Goal: Task Accomplishment & Management: Complete application form

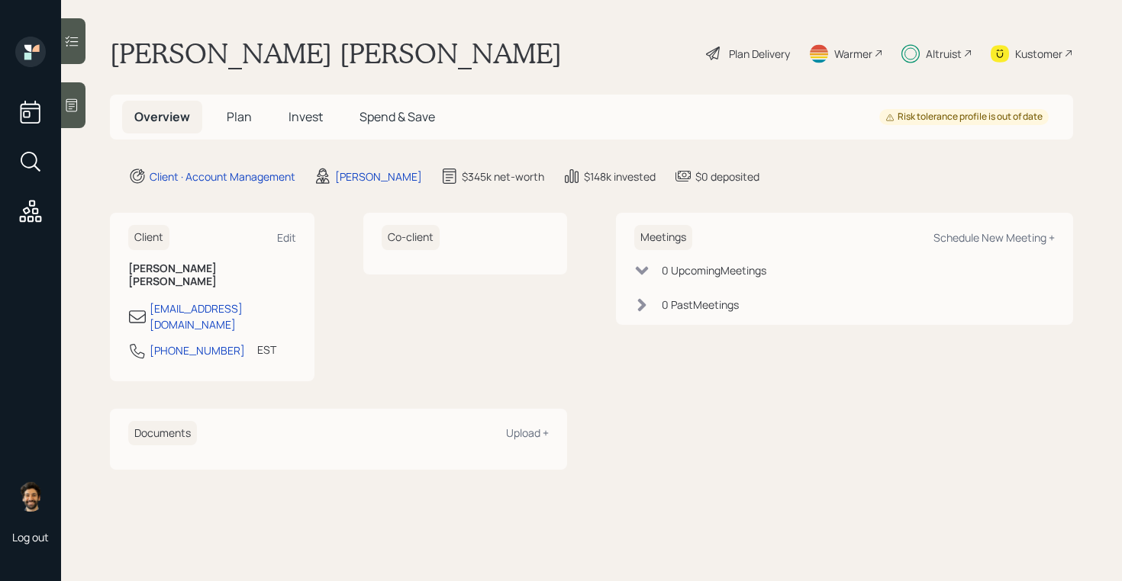
click at [966, 51] on icon at bounding box center [967, 53] width 9 height 9
click at [304, 113] on span "Invest" at bounding box center [305, 116] width 34 height 17
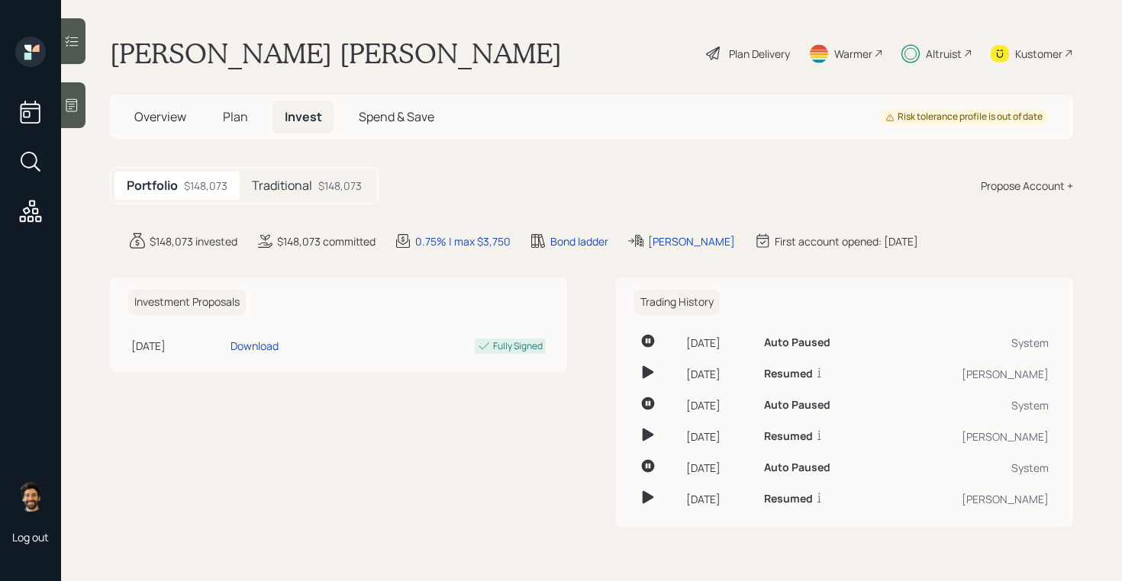
click at [314, 193] on div "Traditional $148,073" at bounding box center [307, 186] width 134 height 28
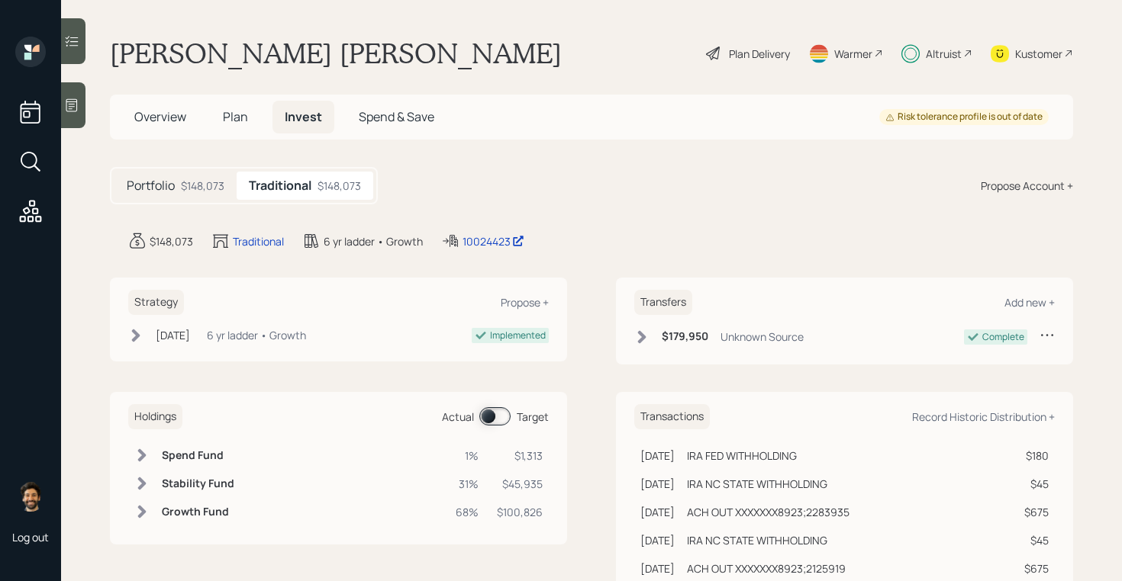
click at [484, 413] on span at bounding box center [494, 417] width 31 height 18
click at [236, 117] on span "Plan" at bounding box center [235, 116] width 25 height 17
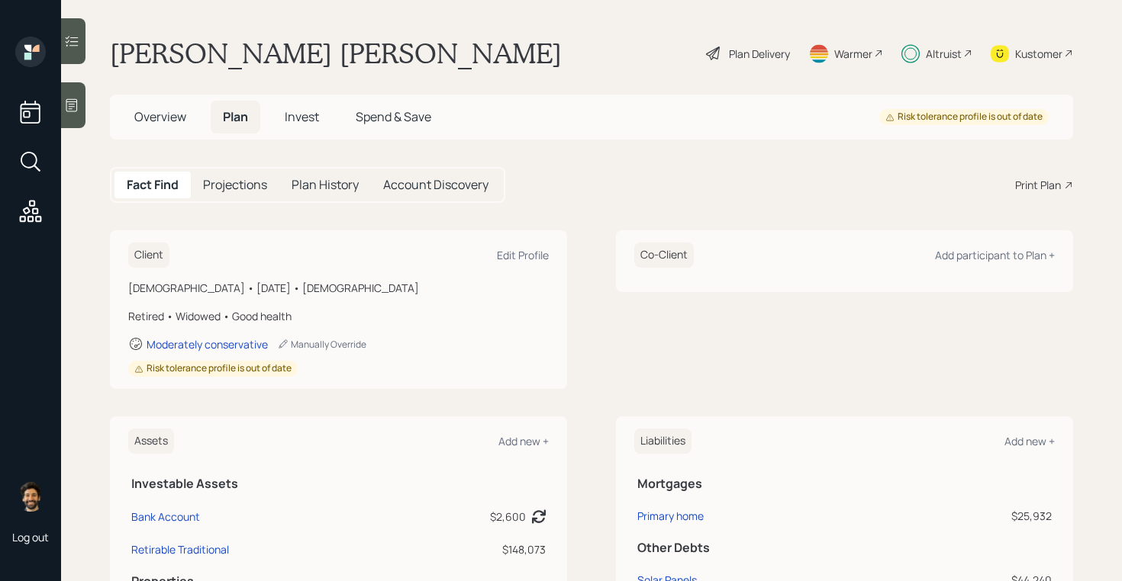
click at [288, 113] on span "Invest" at bounding box center [302, 116] width 34 height 17
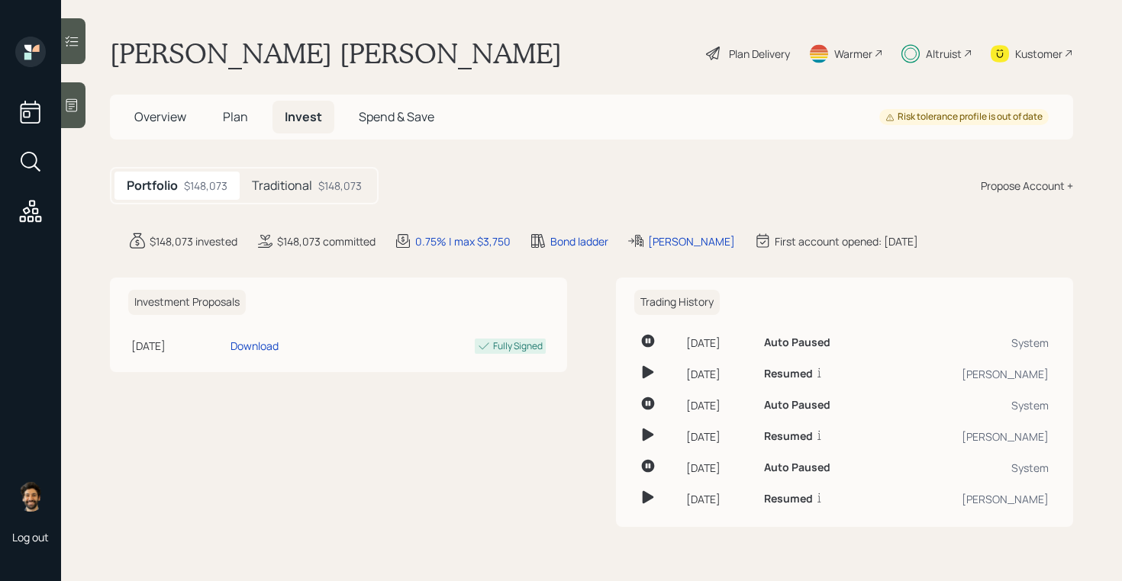
click at [286, 185] on h5 "Traditional" at bounding box center [282, 186] width 60 height 14
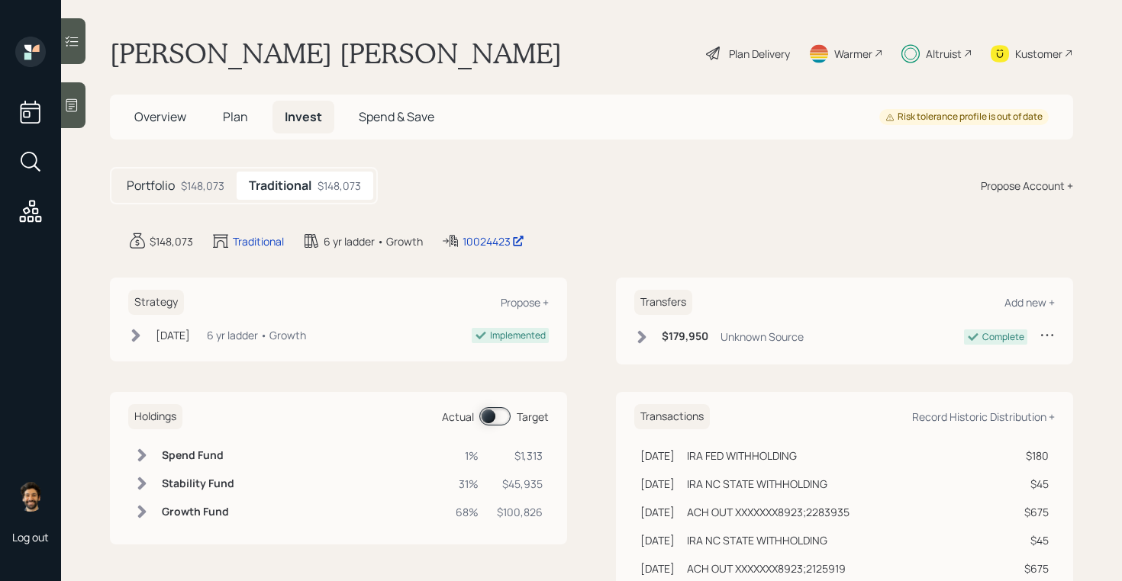
click at [234, 112] on span "Plan" at bounding box center [235, 116] width 25 height 17
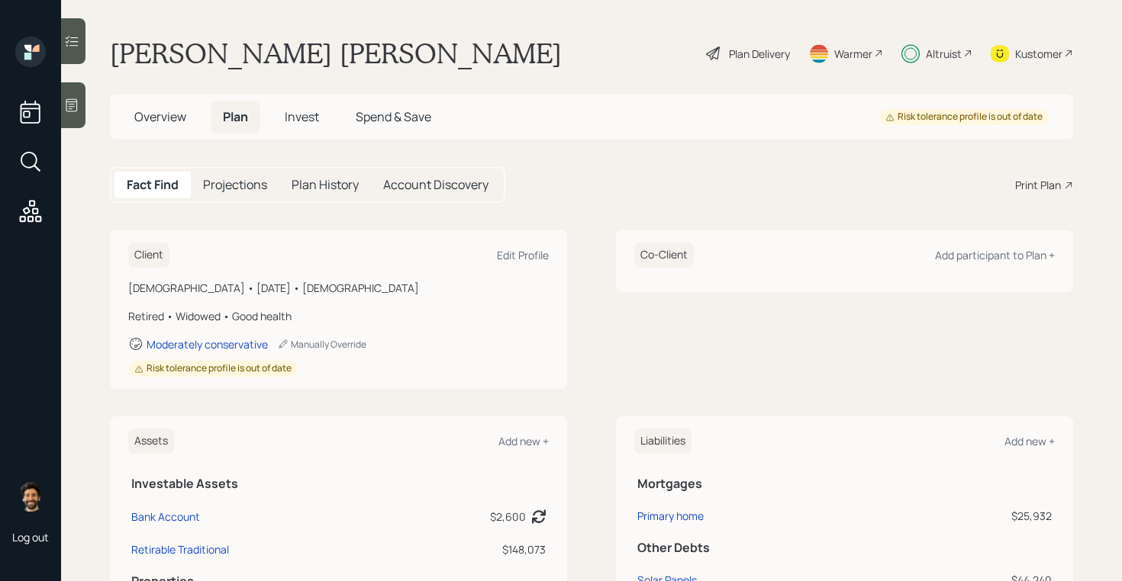
click at [298, 120] on span "Invest" at bounding box center [302, 116] width 34 height 17
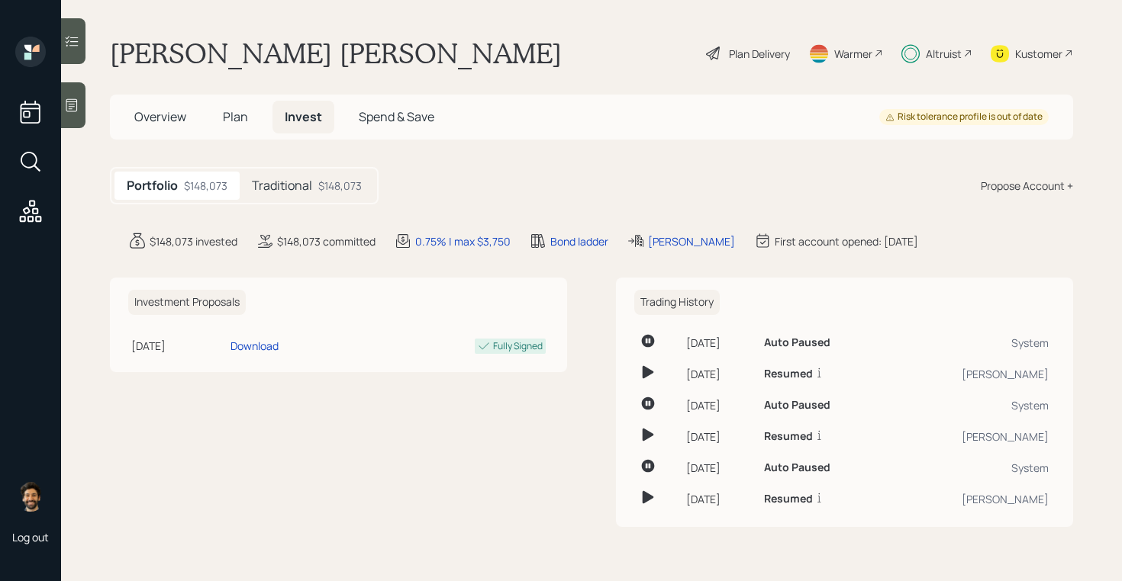
click at [303, 195] on div "Traditional $148,073" at bounding box center [307, 186] width 134 height 28
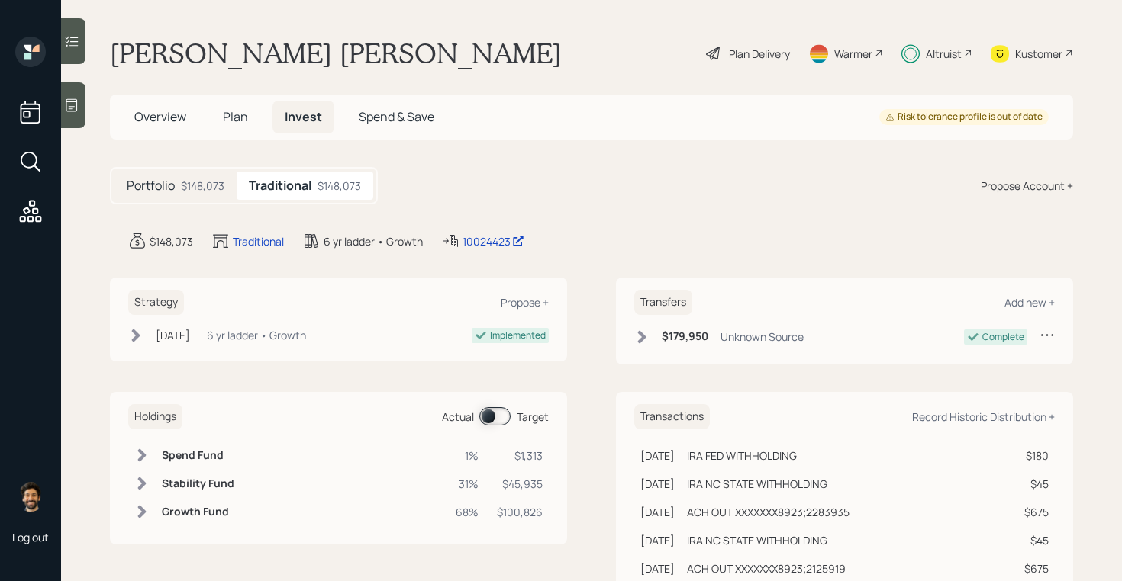
click at [227, 125] on h5 "Plan" at bounding box center [236, 117] width 50 height 33
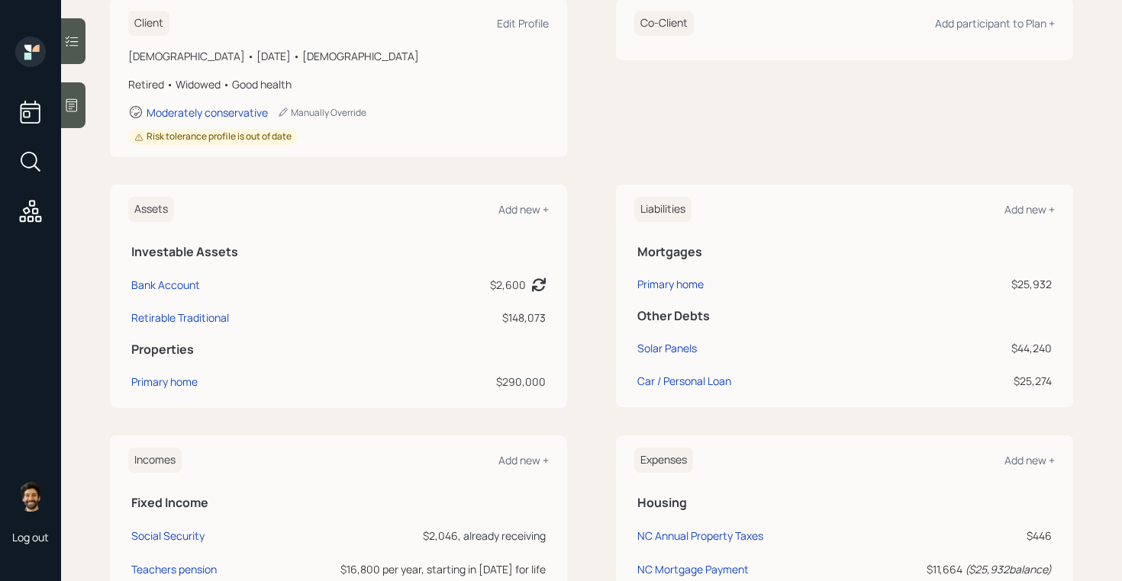
scroll to position [371, 0]
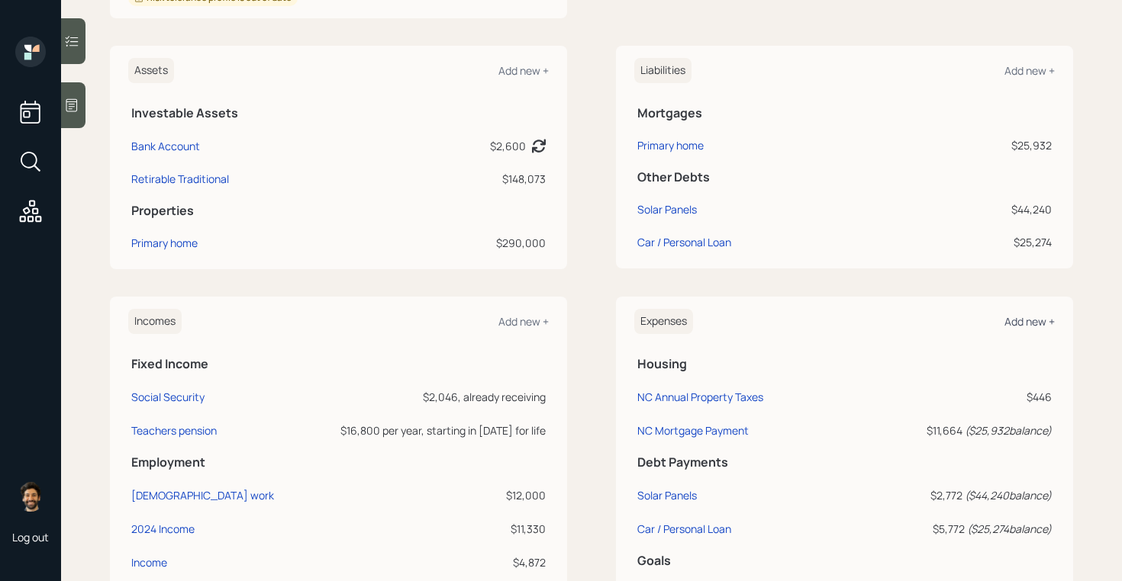
click at [1016, 322] on div "Add new +" at bounding box center [1029, 321] width 50 height 14
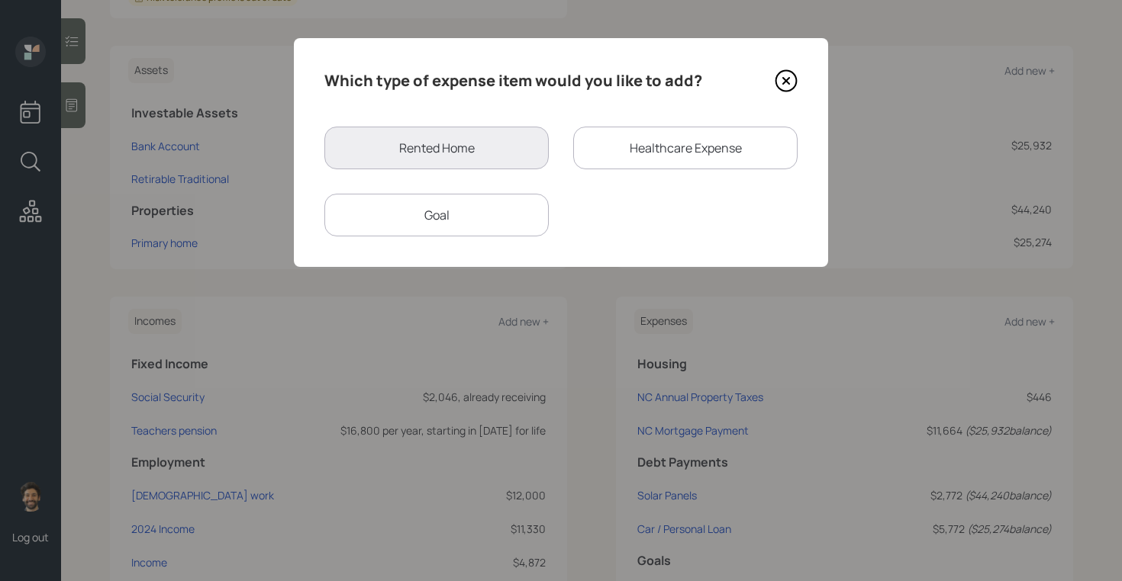
click at [447, 215] on div "Goal" at bounding box center [436, 215] width 224 height 43
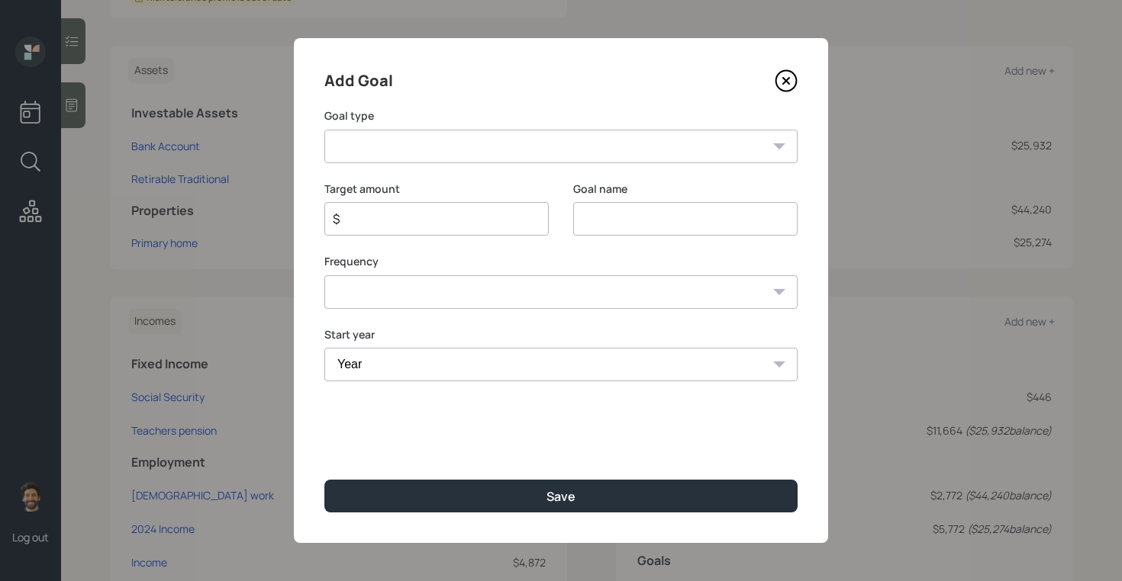
click at [433, 150] on select "Create an emergency fund Donate to charity Purchase a home Make a purchase Supp…" at bounding box center [560, 147] width 473 height 34
select select "other"
click at [324, 130] on select "Create an emergency fund Donate to charity Purchase a home Make a purchase Supp…" at bounding box center [560, 147] width 473 height 34
click at [621, 217] on input "Other" at bounding box center [685, 219] width 224 height 34
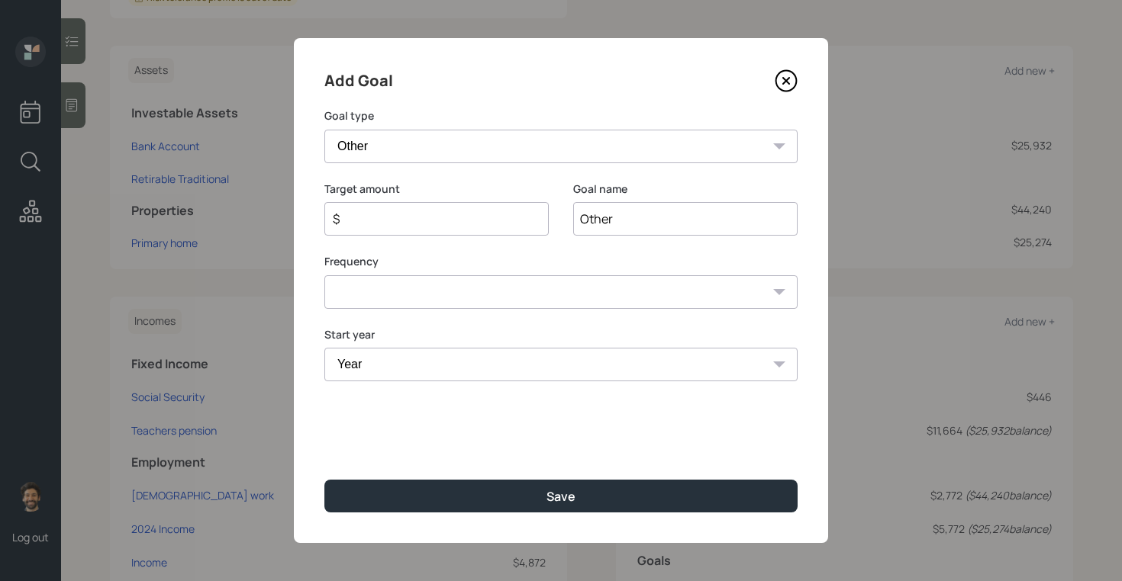
click at [621, 217] on input "Other" at bounding box center [685, 219] width 224 height 34
type input "Need moeny"
click at [396, 222] on input "$" at bounding box center [430, 219] width 198 height 18
type input "$ 3,000"
click at [338, 293] on select "One time Every 1 year Every 2 years Every 3 years Every 4 years Every 5 years E…" at bounding box center [560, 292] width 473 height 34
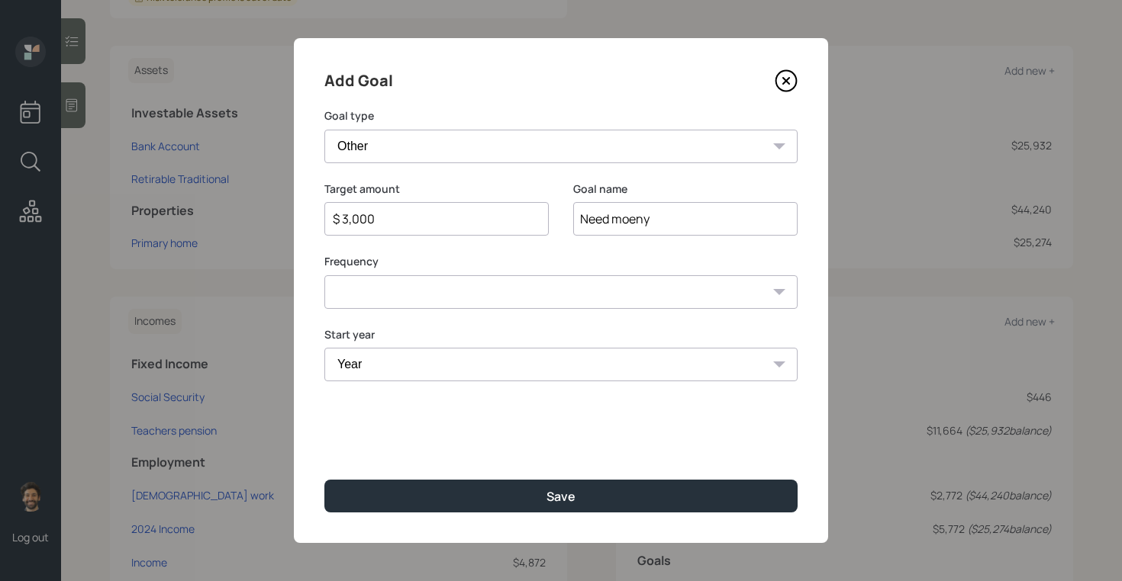
select select "0"
click at [324, 275] on select "One time Every 1 year Every 2 years Every 3 years Every 4 years Every 5 years E…" at bounding box center [560, 292] width 473 height 34
click at [357, 359] on select "Year 2025 2026 2027 2028 2029 2030 2031 2032 2033 2034 2035 2036 2037 2038 2039…" at bounding box center [560, 365] width 473 height 34
select select "2025"
click at [324, 348] on select "Year 2025 2026 2027 2028 2029 2030 2031 2032 2033 2034 2035 2036 2037 2038 2039…" at bounding box center [560, 365] width 473 height 34
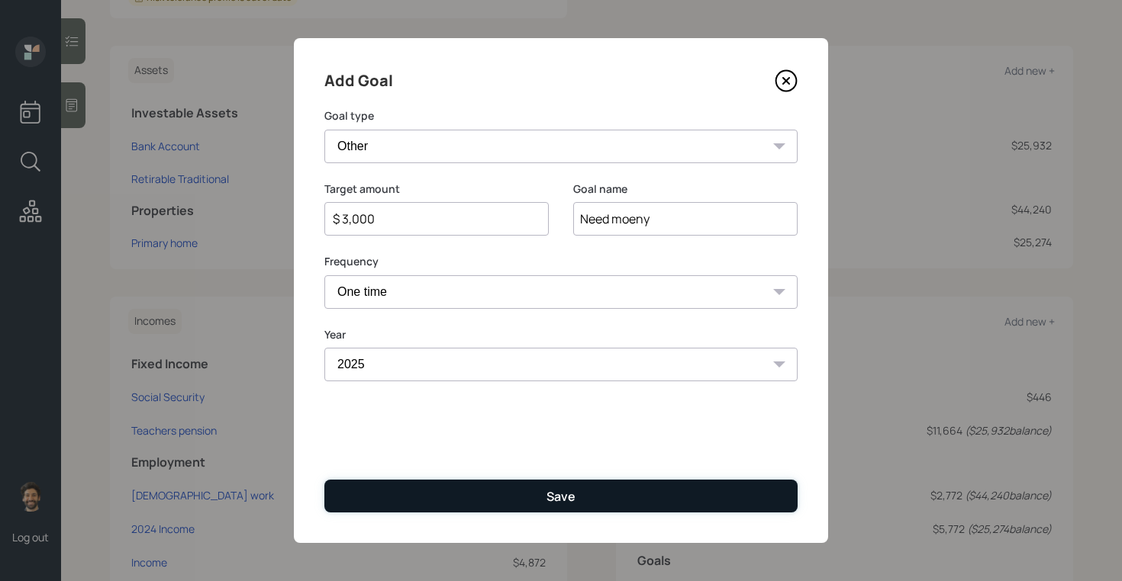
click at [384, 495] on button "Save" at bounding box center [560, 496] width 473 height 33
type input "$"
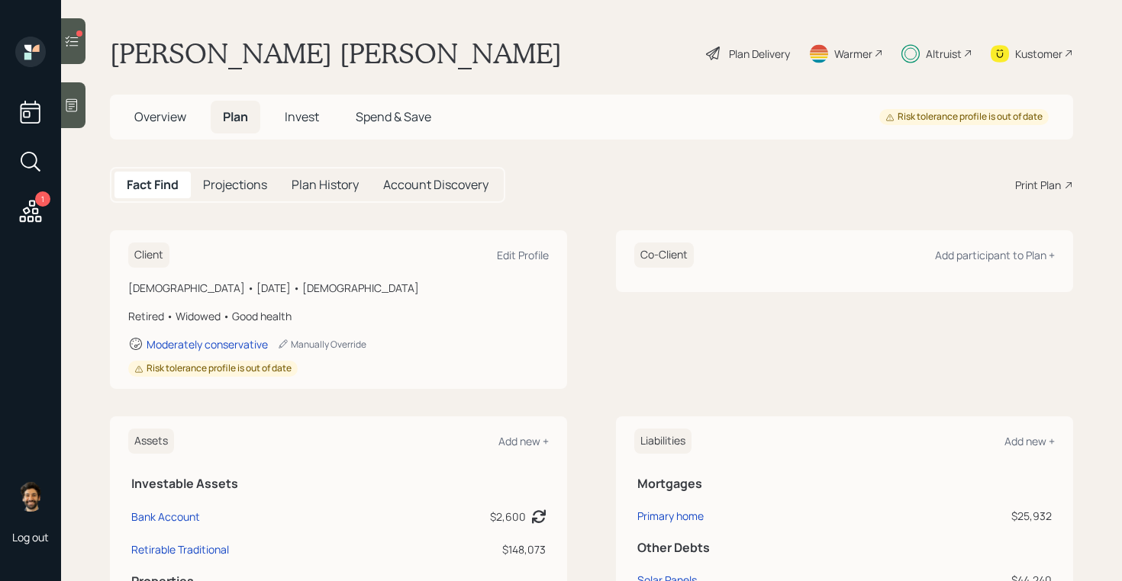
click at [304, 120] on span "Invest" at bounding box center [302, 116] width 34 height 17
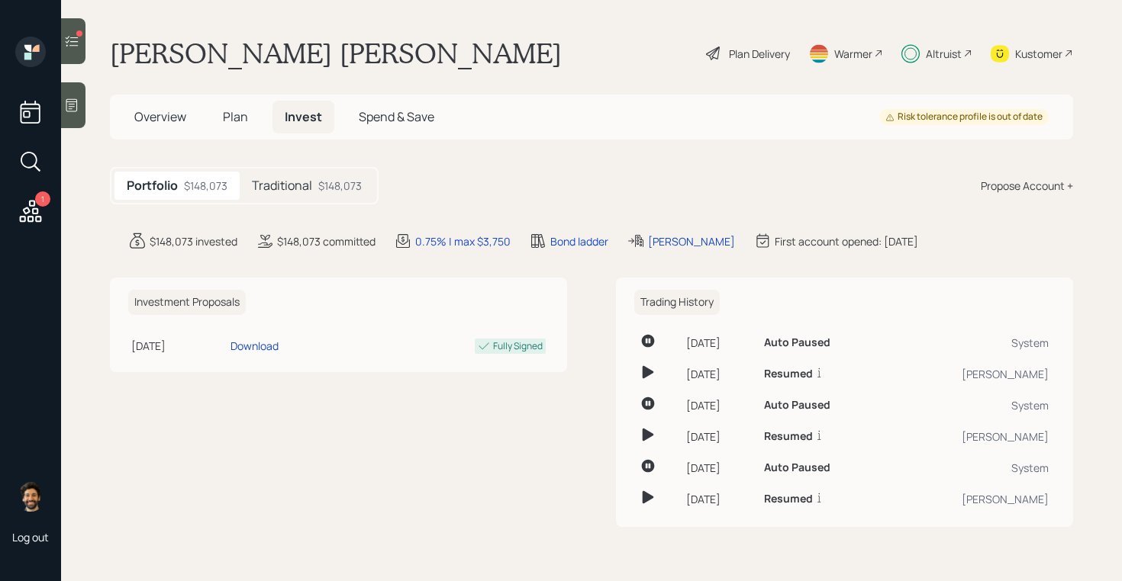
click at [299, 185] on h5 "Traditional" at bounding box center [282, 186] width 60 height 14
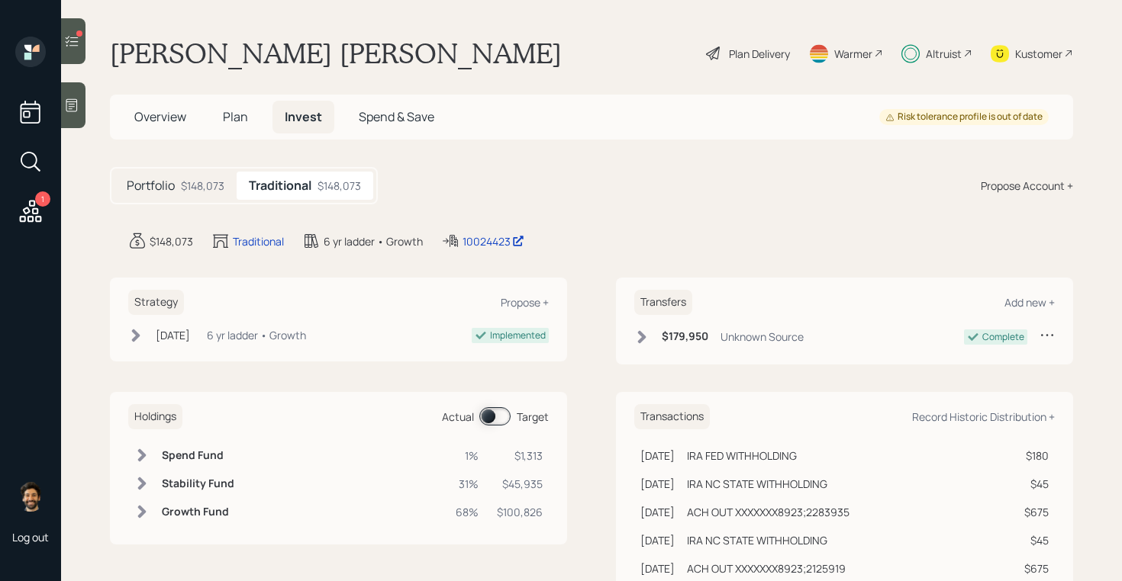
click at [484, 414] on span at bounding box center [494, 417] width 31 height 18
click at [76, 51] on div at bounding box center [73, 41] width 24 height 46
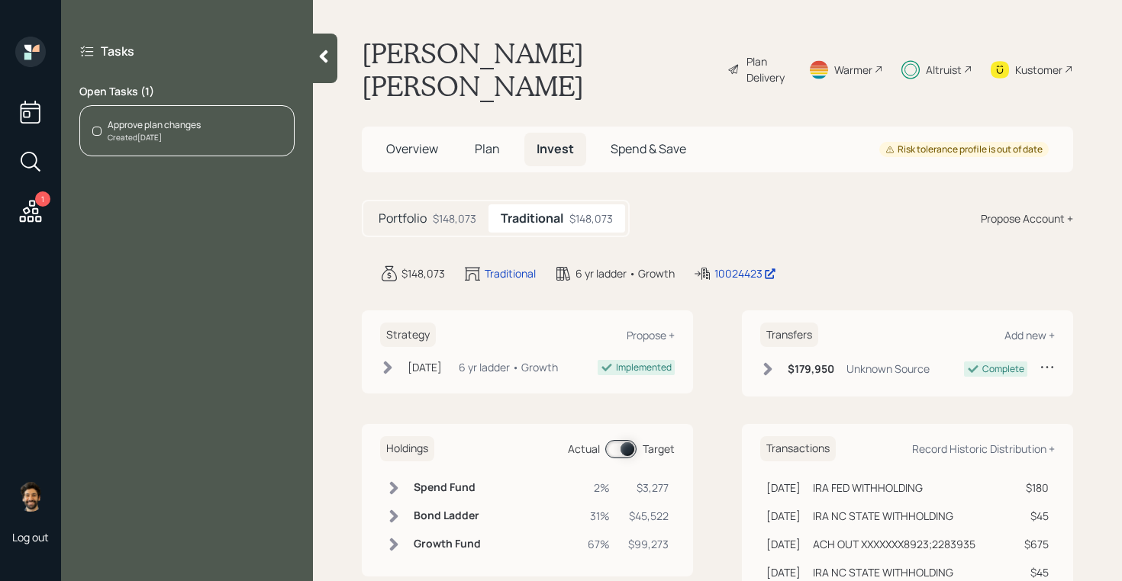
click at [234, 140] on div "Approve plan changes Created [DATE]" at bounding box center [186, 130] width 215 height 51
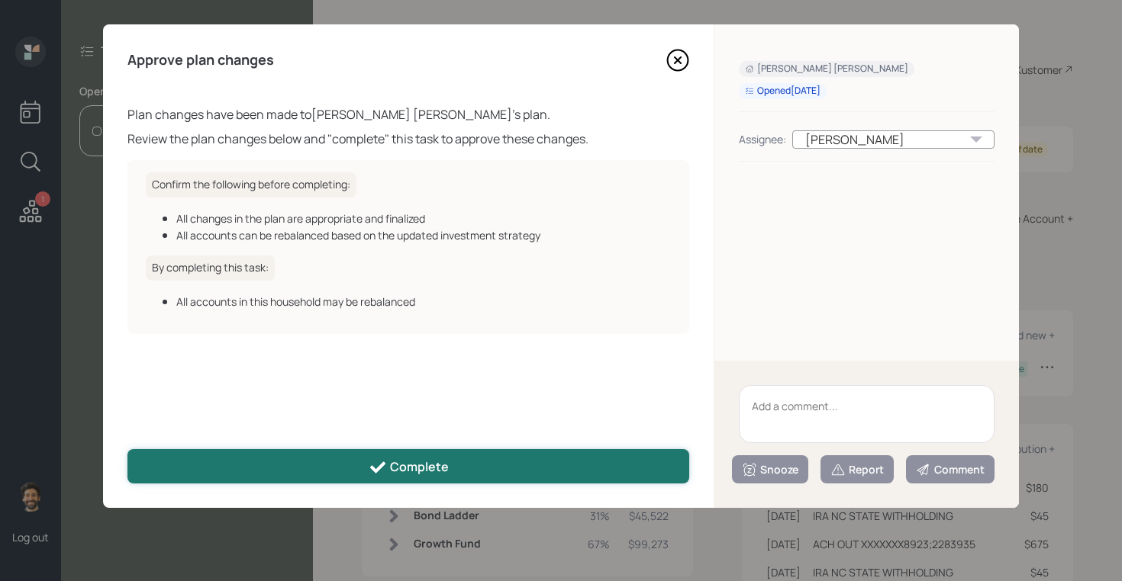
click at [565, 456] on button "Complete" at bounding box center [408, 466] width 562 height 34
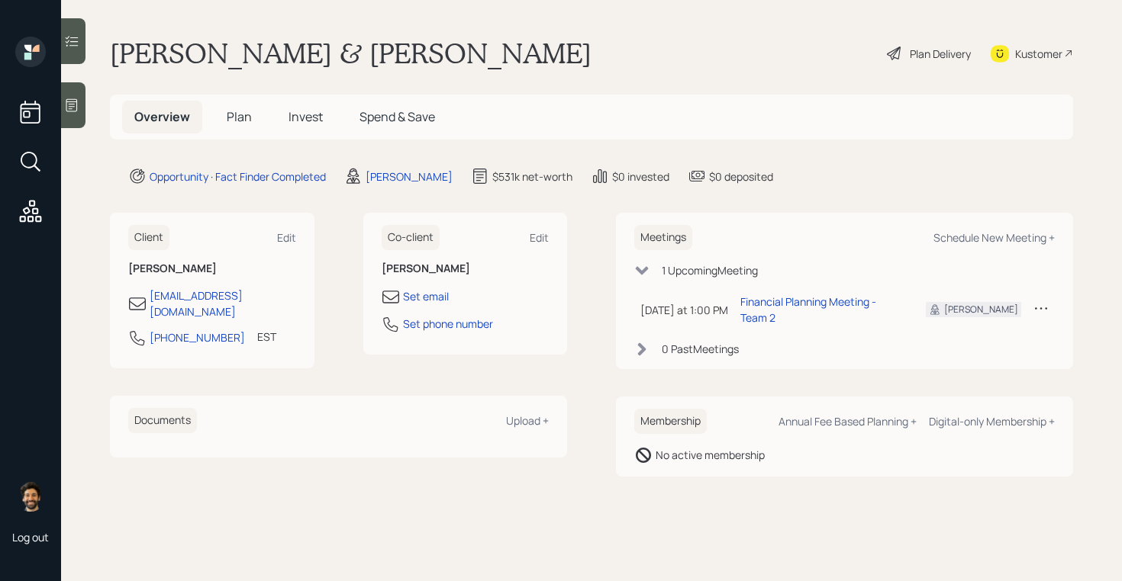
click at [78, 108] on icon at bounding box center [71, 105] width 15 height 15
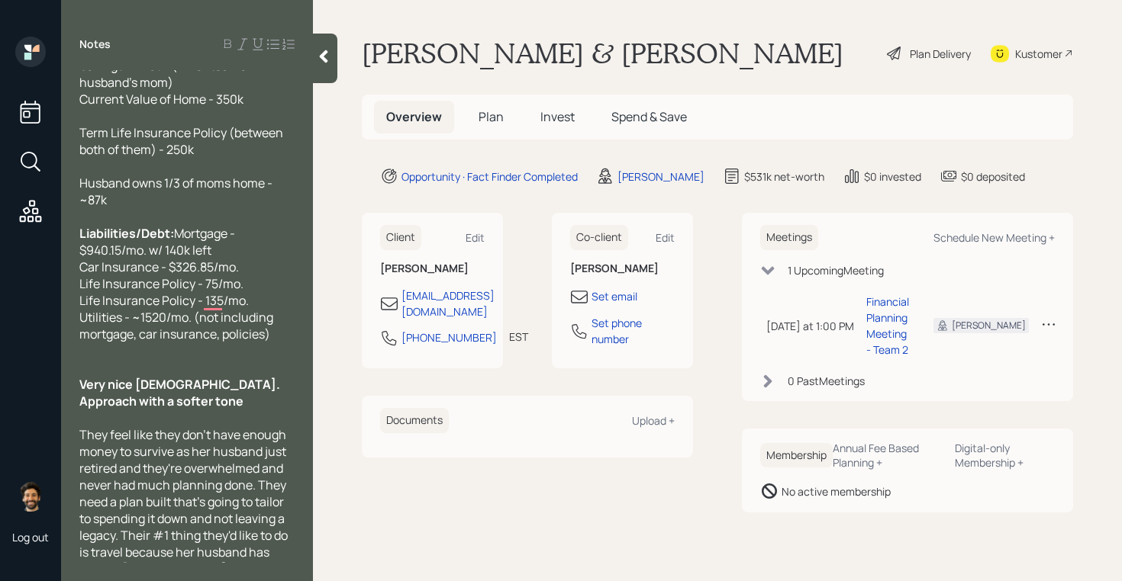
scroll to position [208, 0]
